Goal: Navigation & Orientation: Go to known website

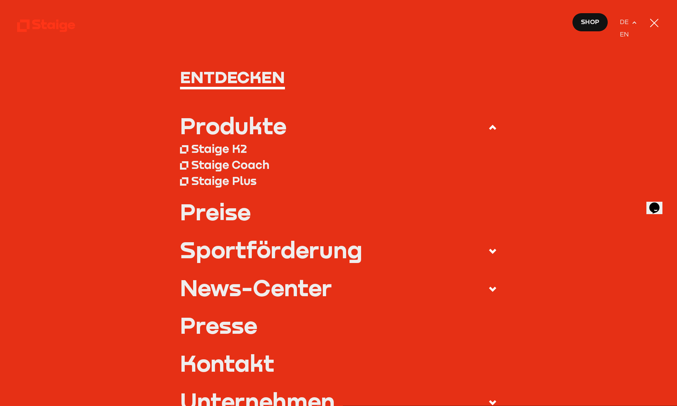
click at [650, 24] on div at bounding box center [654, 22] width 11 height 11
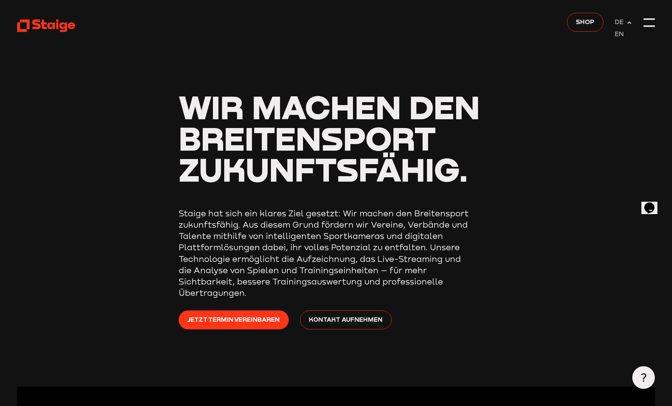
click at [46, 26] on icon at bounding box center [46, 26] width 58 height 14
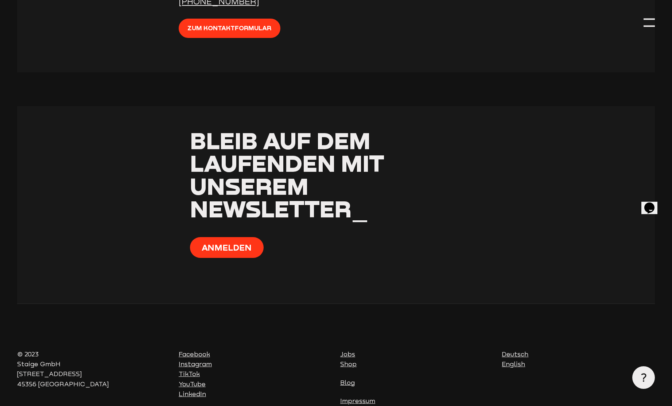
scroll to position [2846, 0]
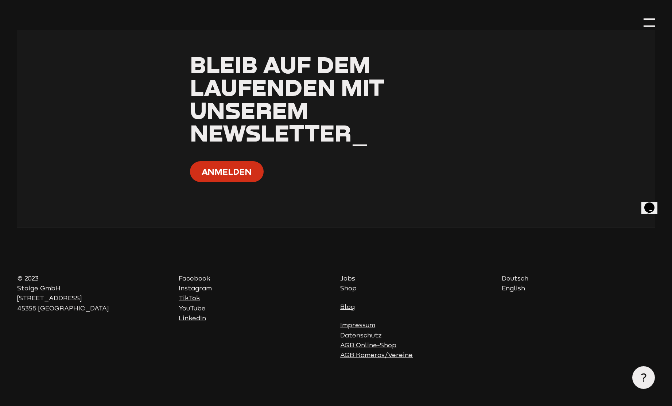
click at [232, 175] on button "Anmelden" at bounding box center [226, 171] width 73 height 21
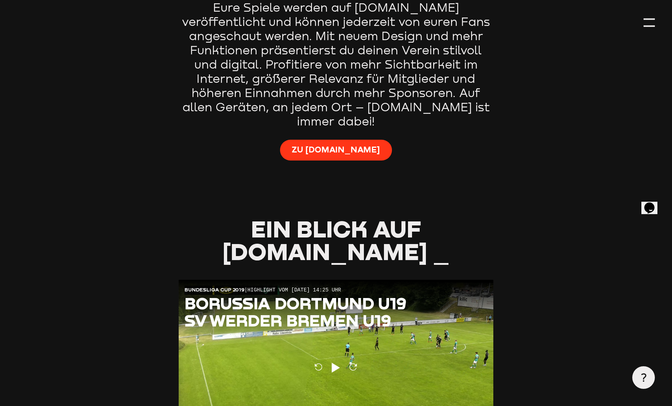
scroll to position [583, 0]
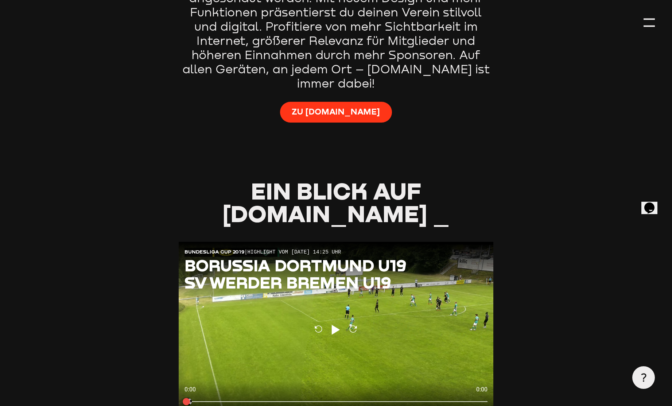
type input "0.8"
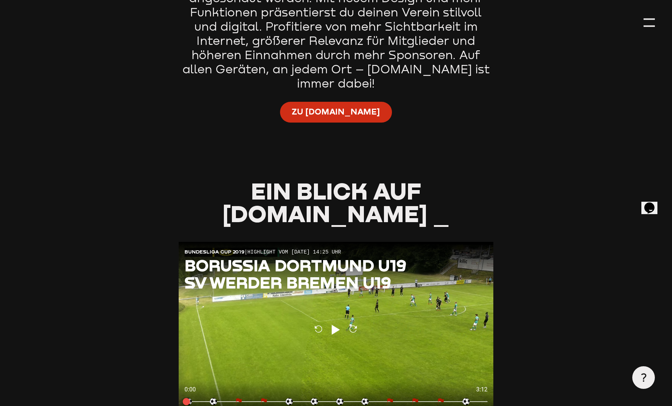
click at [346, 106] on span "Zu [DOMAIN_NAME]" at bounding box center [336, 111] width 88 height 11
